Goal: Check status: Check status

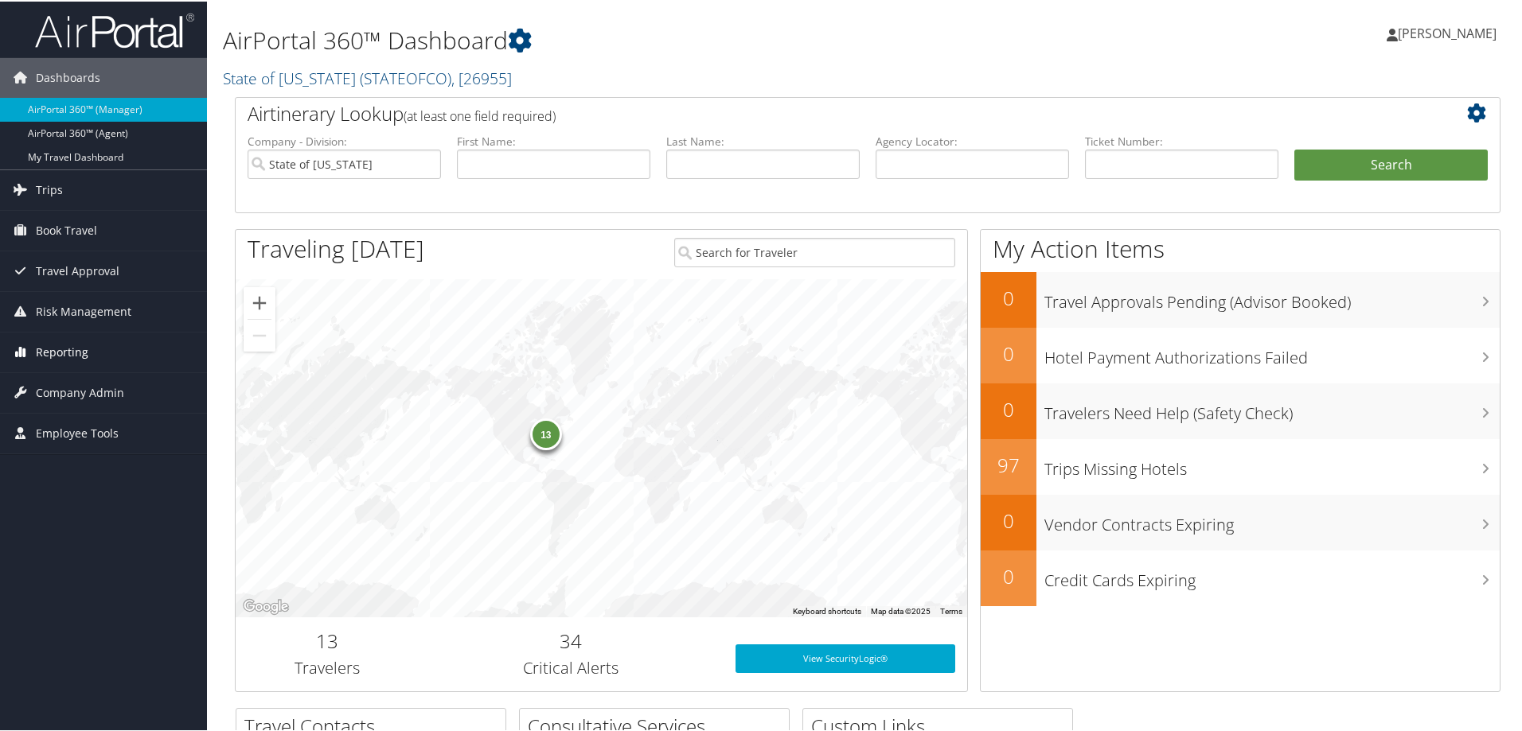
click at [80, 350] on span "Reporting" at bounding box center [62, 351] width 53 height 40
click at [83, 377] on link "Unused Tickets" at bounding box center [103, 383] width 207 height 24
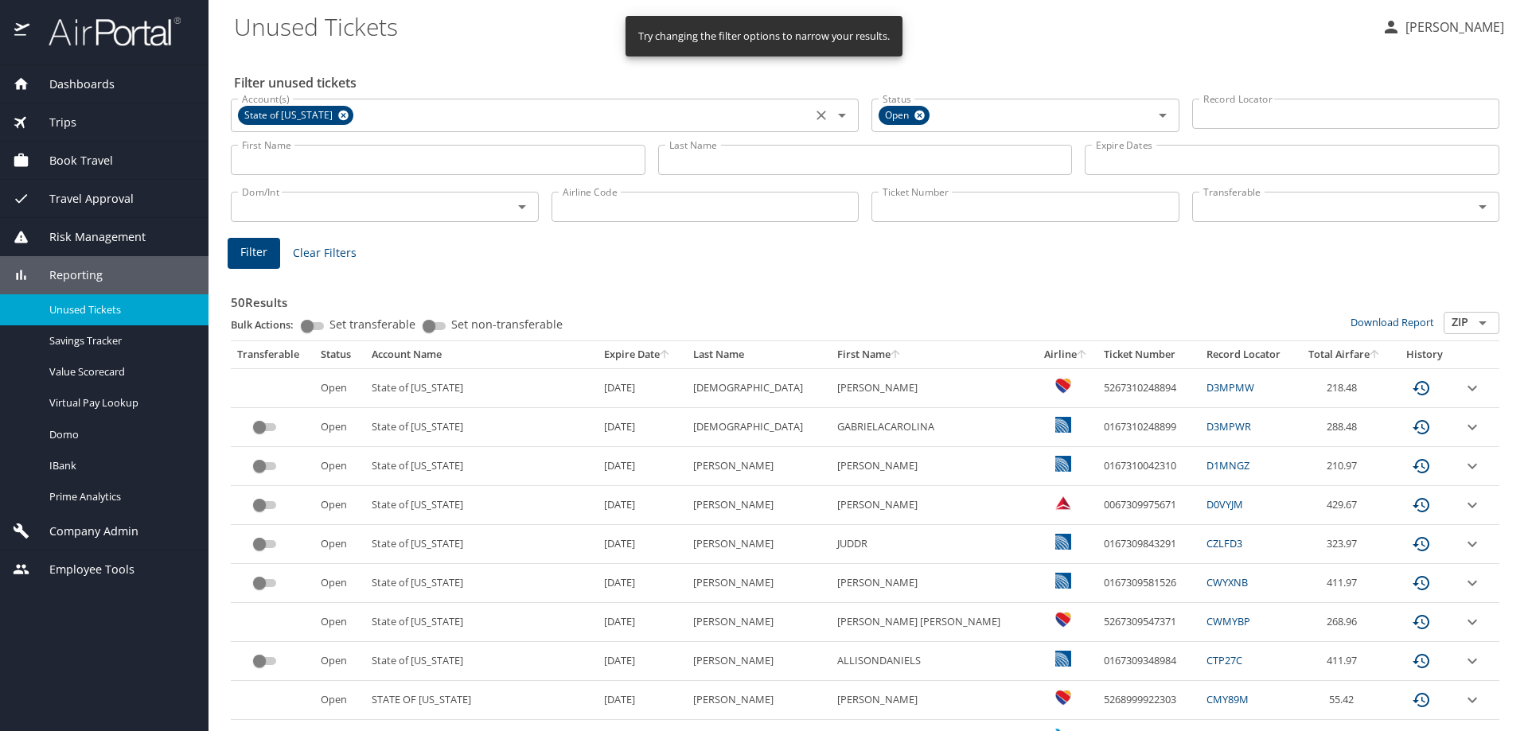
click at [816, 111] on icon "Clear" at bounding box center [821, 115] width 16 height 16
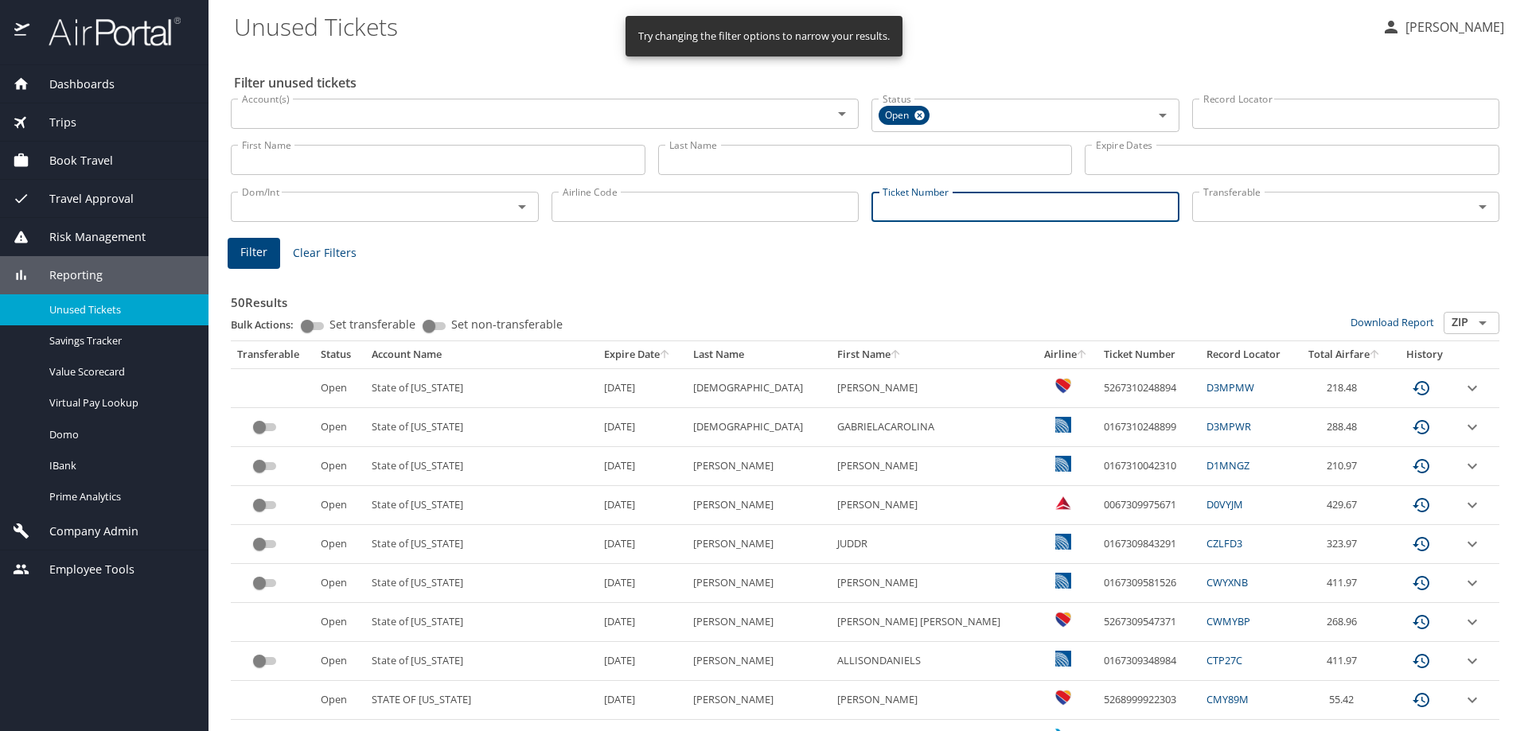
click at [951, 201] on input "Ticket Number" at bounding box center [1025, 207] width 308 height 30
paste input "0068998691231"
type input "0068998691231"
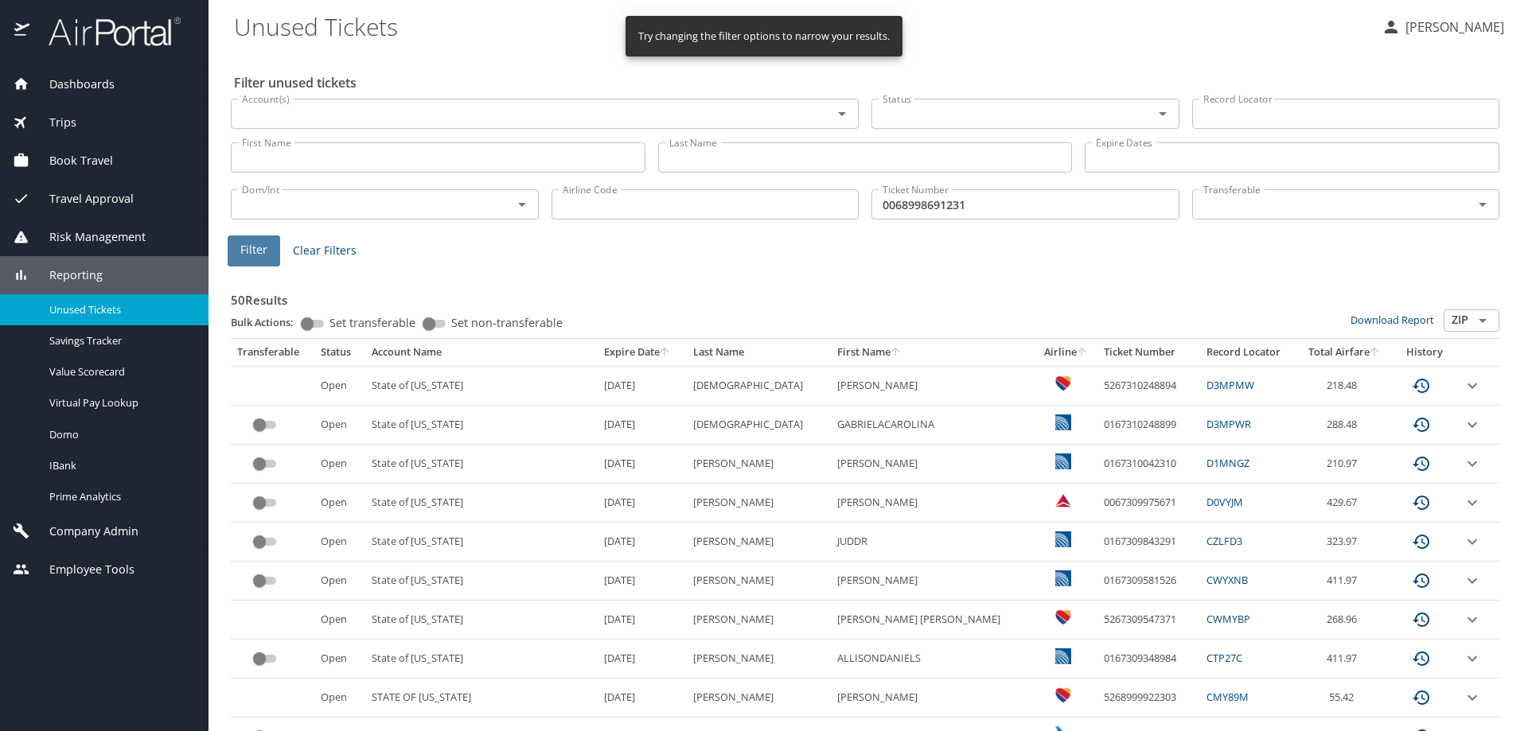
click at [251, 248] on span "Filter" at bounding box center [253, 250] width 27 height 20
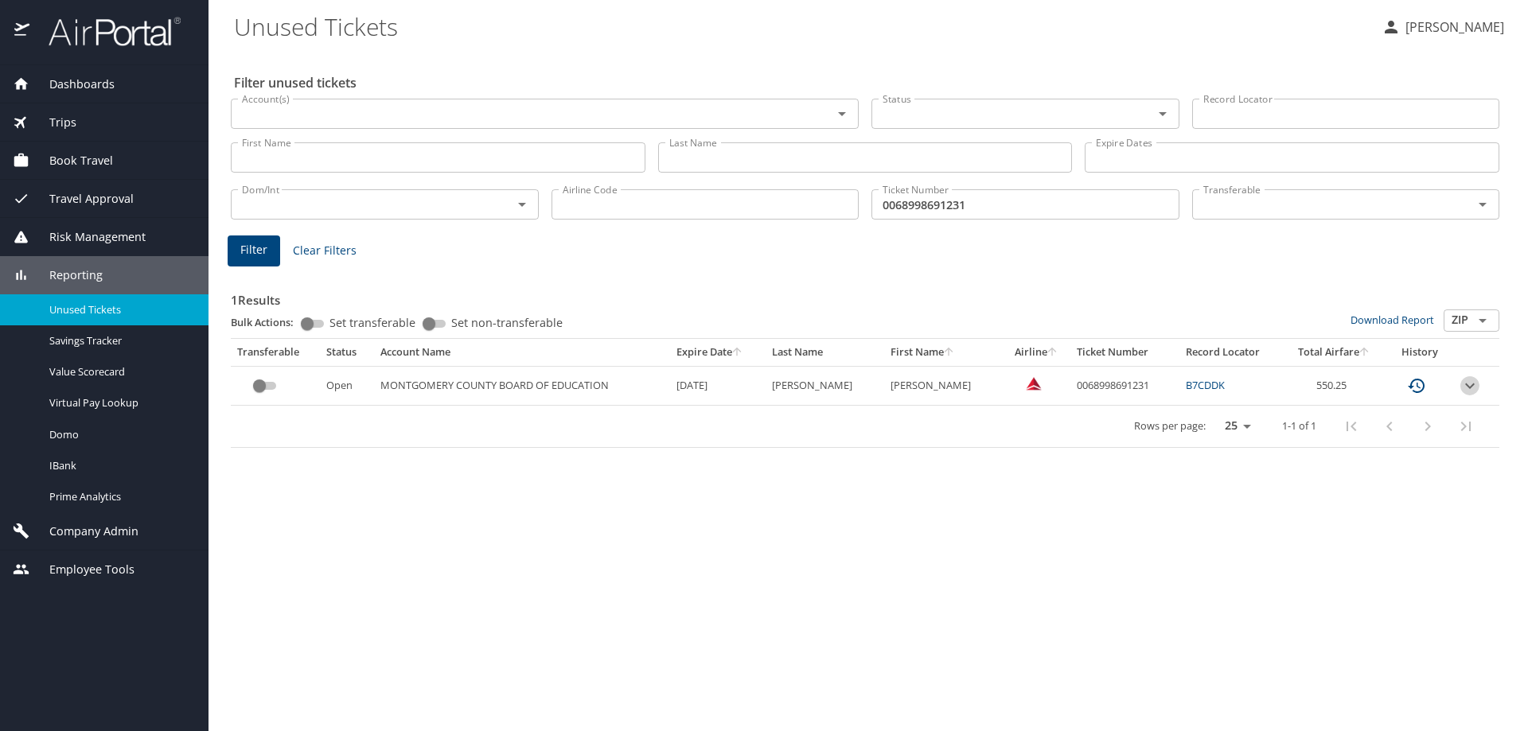
click at [1471, 384] on icon "expand row" at bounding box center [1469, 385] width 19 height 19
